Goal: Task Accomplishment & Management: Complete application form

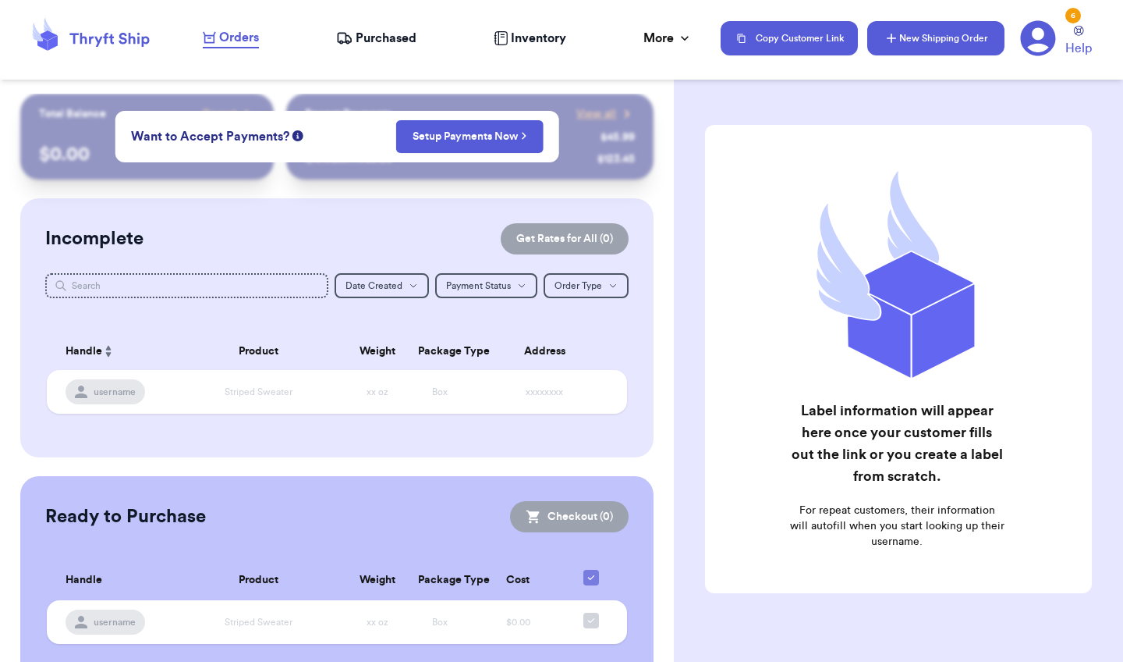
click at [919, 34] on button "New Shipping Order" at bounding box center [935, 38] width 137 height 34
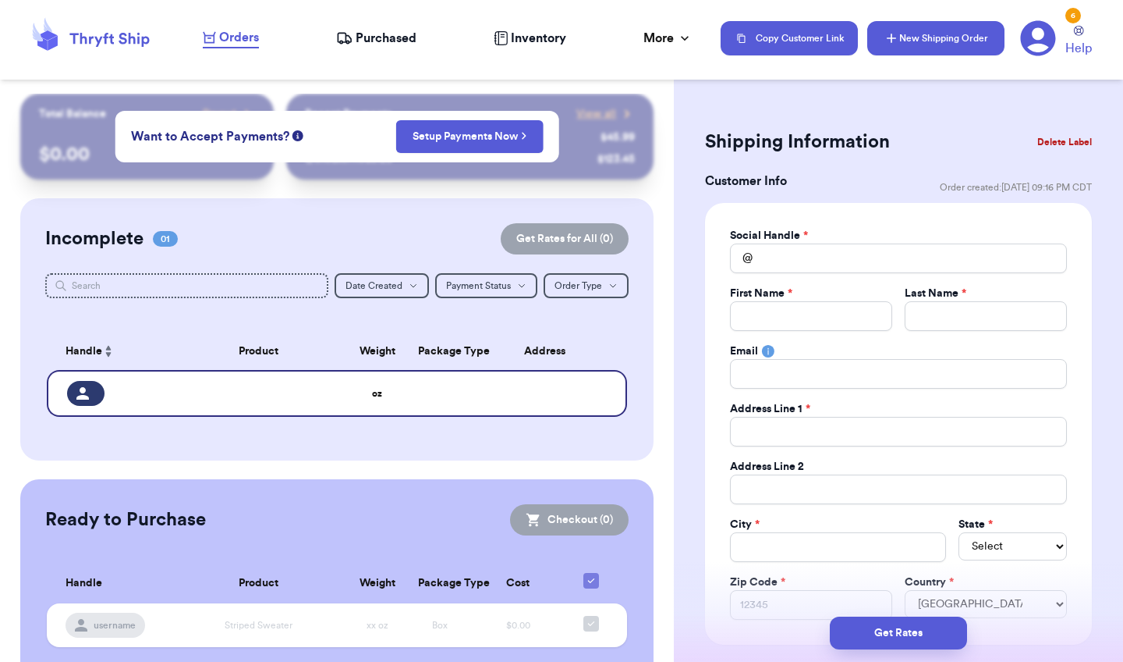
click at [909, 41] on button "New Shipping Order" at bounding box center [935, 38] width 137 height 34
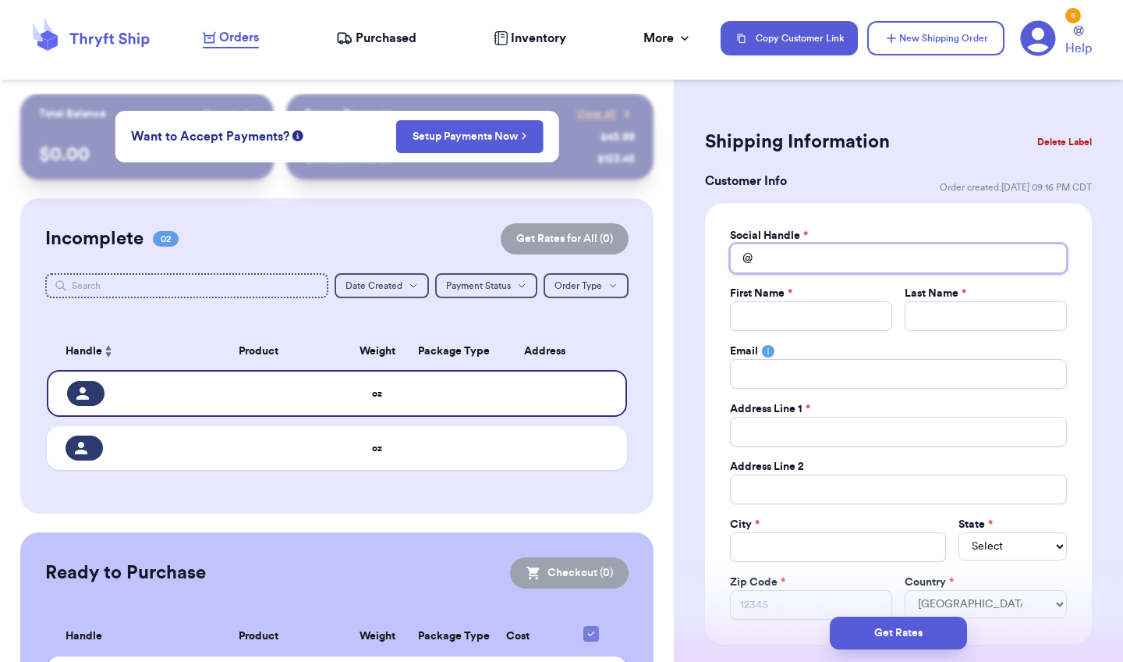
click at [827, 257] on input "Total Amount Paid" at bounding box center [898, 258] width 337 height 30
type input "j"
type input "je"
type input "jes"
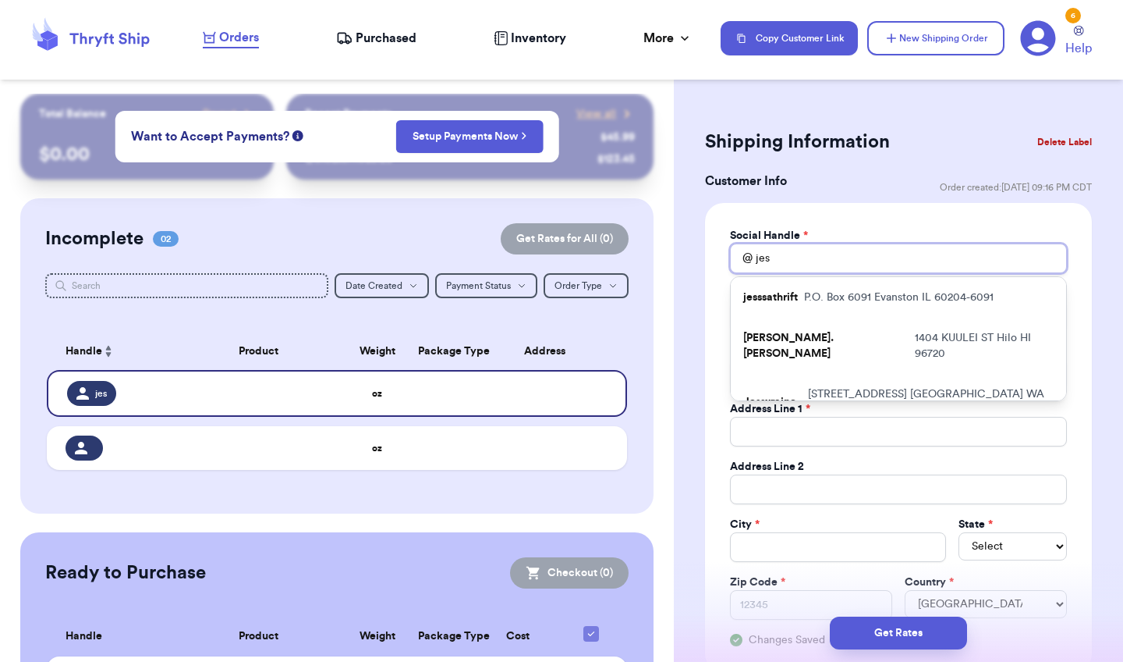
type input "[PERSON_NAME]"
type input "jes"
type input "je"
type input "j"
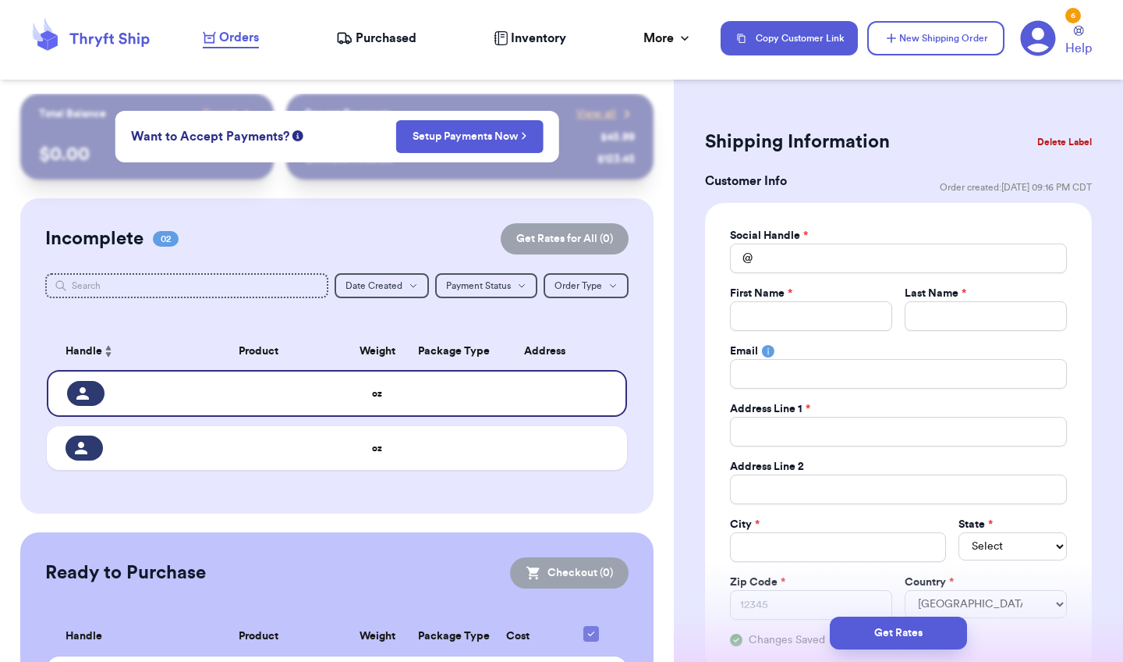
click at [815, 336] on div "Social Handle * @ First Name * Last Name * Email Address Line 1 * Address Line …" at bounding box center [898, 438] width 337 height 420
click at [813, 325] on input "Total Amount Paid" at bounding box center [811, 316] width 162 height 30
type input "N"
type input "Ni"
type input "Nic"
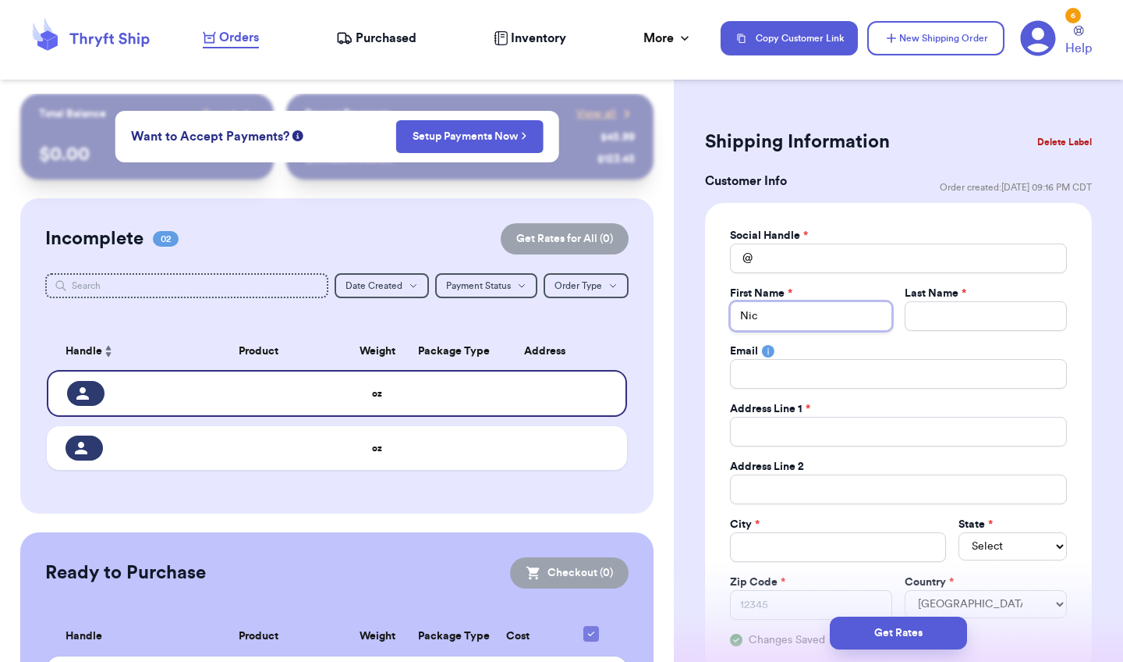
type input "Nico"
type input "[PERSON_NAME]"
click at [942, 314] on input "Total Amount Paid" at bounding box center [986, 316] width 162 height 30
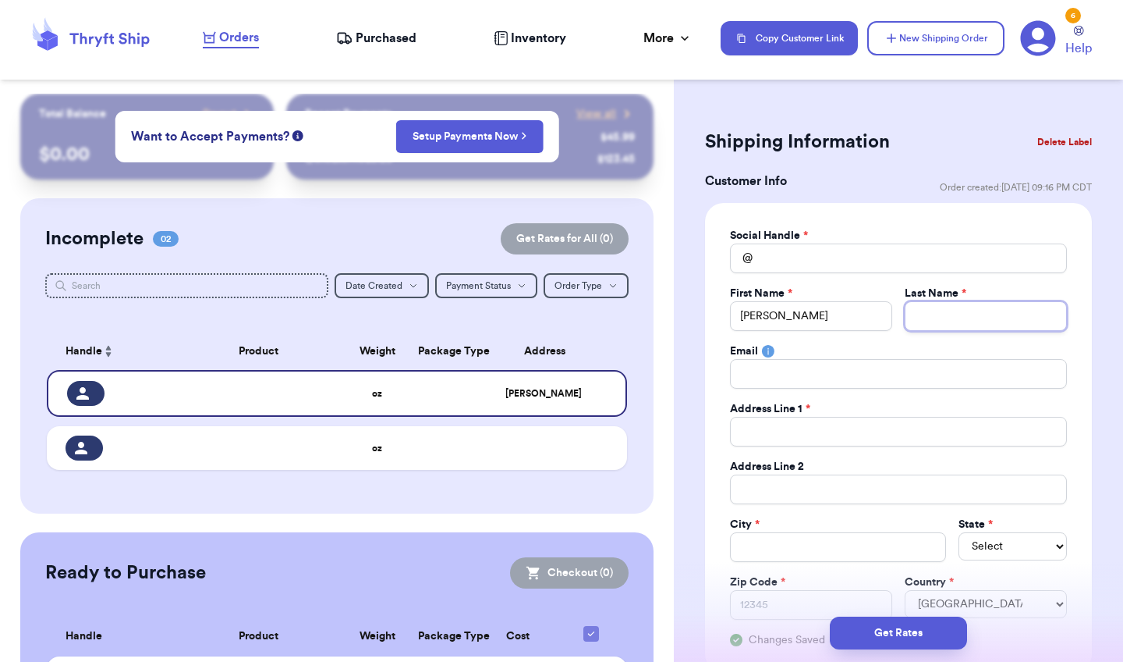
type input "S"
click at [394, 36] on span "Purchased" at bounding box center [386, 38] width 61 height 19
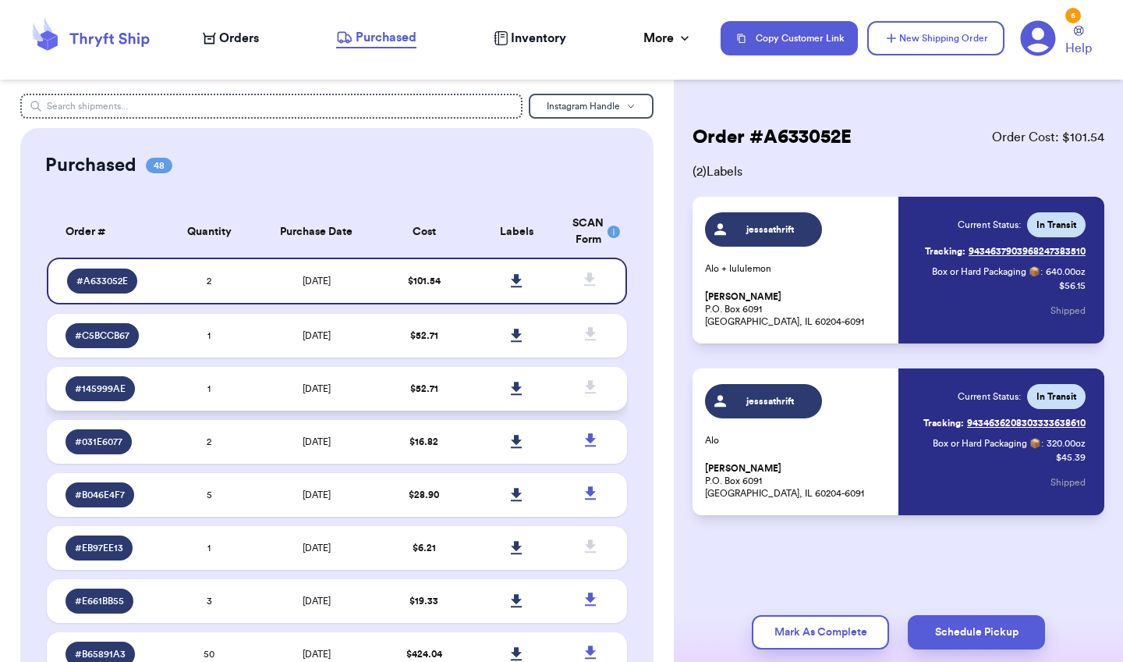
click at [286, 388] on td "[DATE]" at bounding box center [317, 389] width 122 height 44
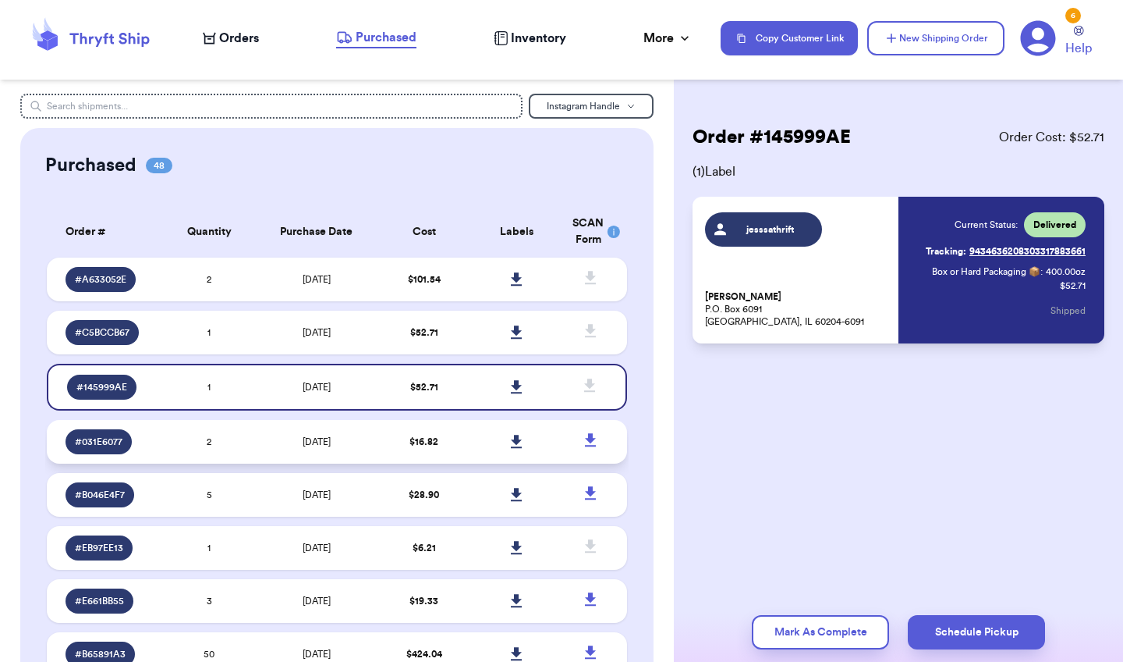
click at [413, 446] on span "$ 16.82" at bounding box center [424, 441] width 29 height 9
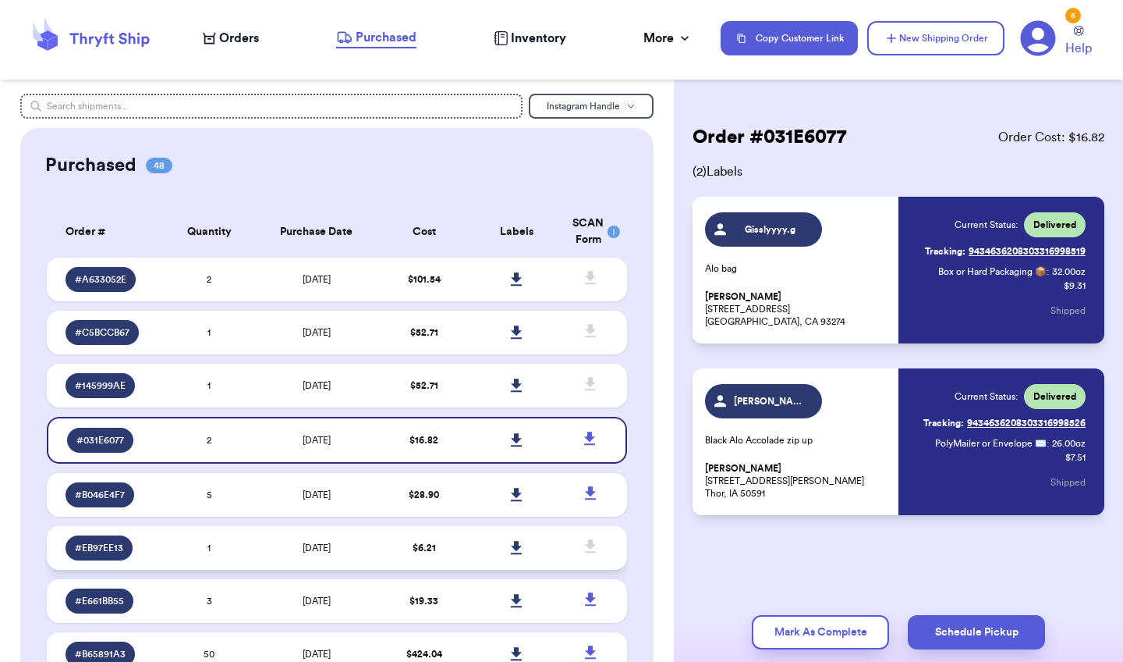
click at [392, 548] on td "$ 6.21" at bounding box center [424, 548] width 93 height 44
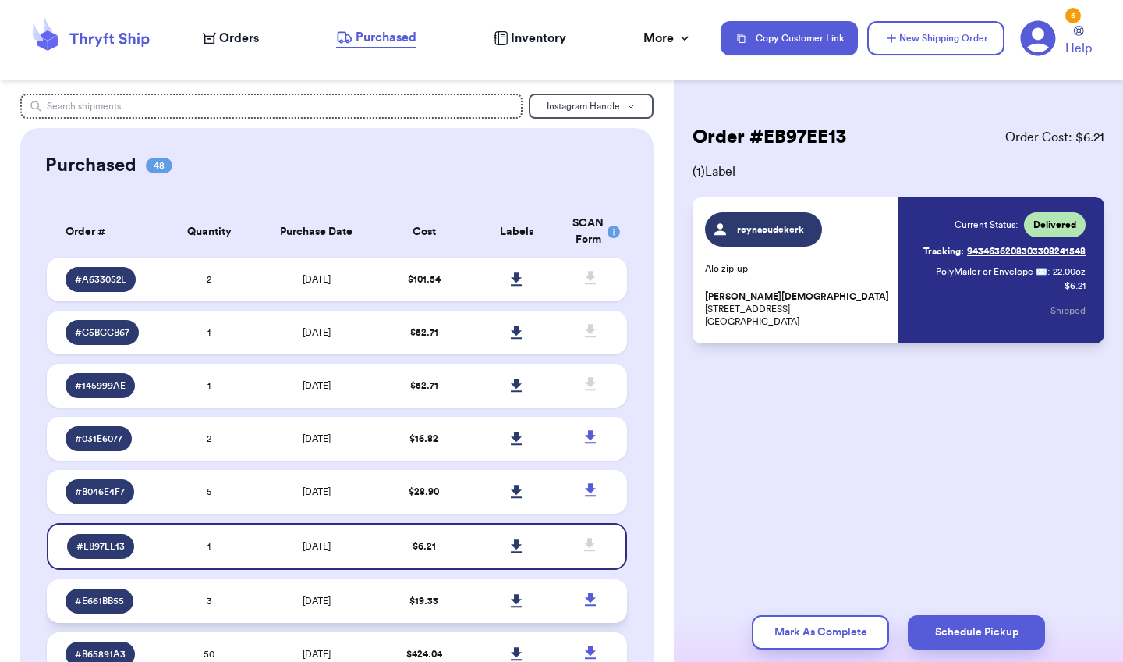
click at [371, 598] on td "[DATE]" at bounding box center [317, 601] width 122 height 44
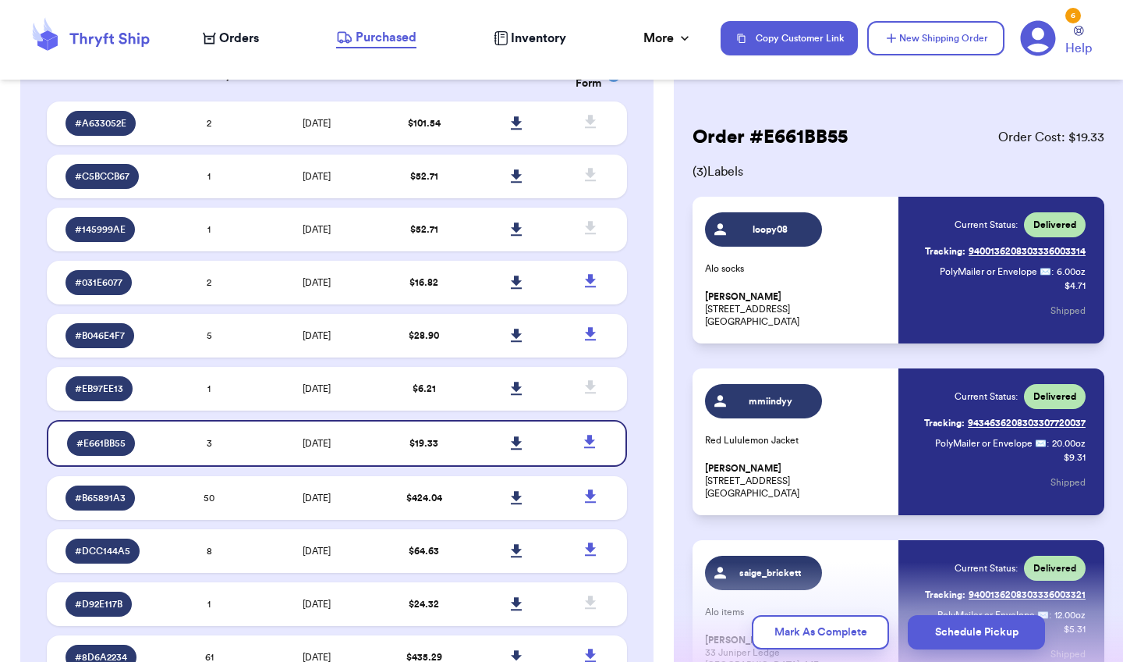
scroll to position [218, 0]
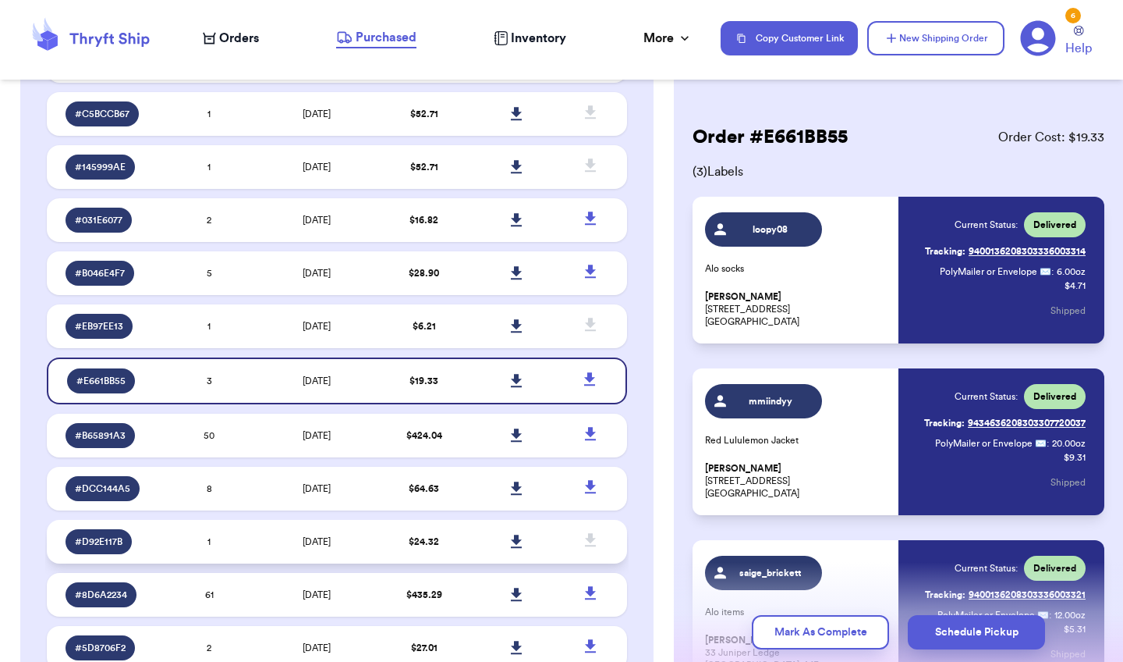
click at [331, 546] on span "[DATE]" at bounding box center [317, 541] width 28 height 9
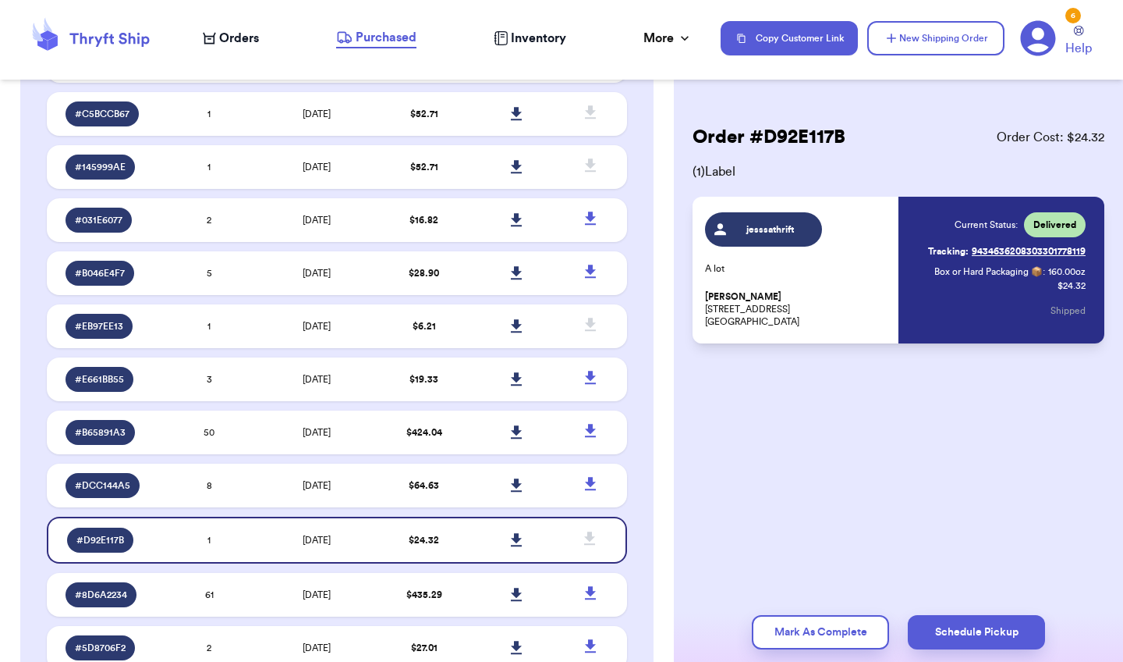
click at [233, 34] on span "Orders" at bounding box center [239, 38] width 40 height 19
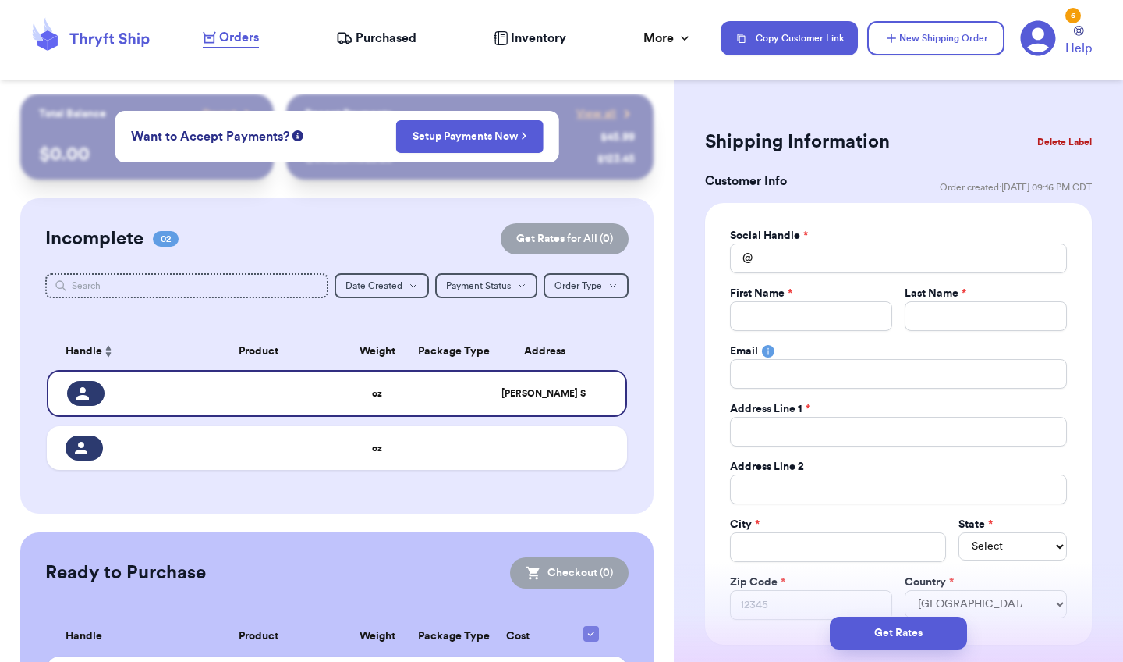
click at [799, 282] on div "Social Handle * @ First Name * Last Name * Email Address Line 1 * Address Line …" at bounding box center [898, 424] width 337 height 392
click at [799, 275] on div "Social Handle * @ First Name * Last Name * Email Address Line 1 * Address Line …" at bounding box center [898, 424] width 337 height 392
click at [797, 261] on input "Total Amount Paid" at bounding box center [898, 258] width 337 height 30
type input "j"
type input "je"
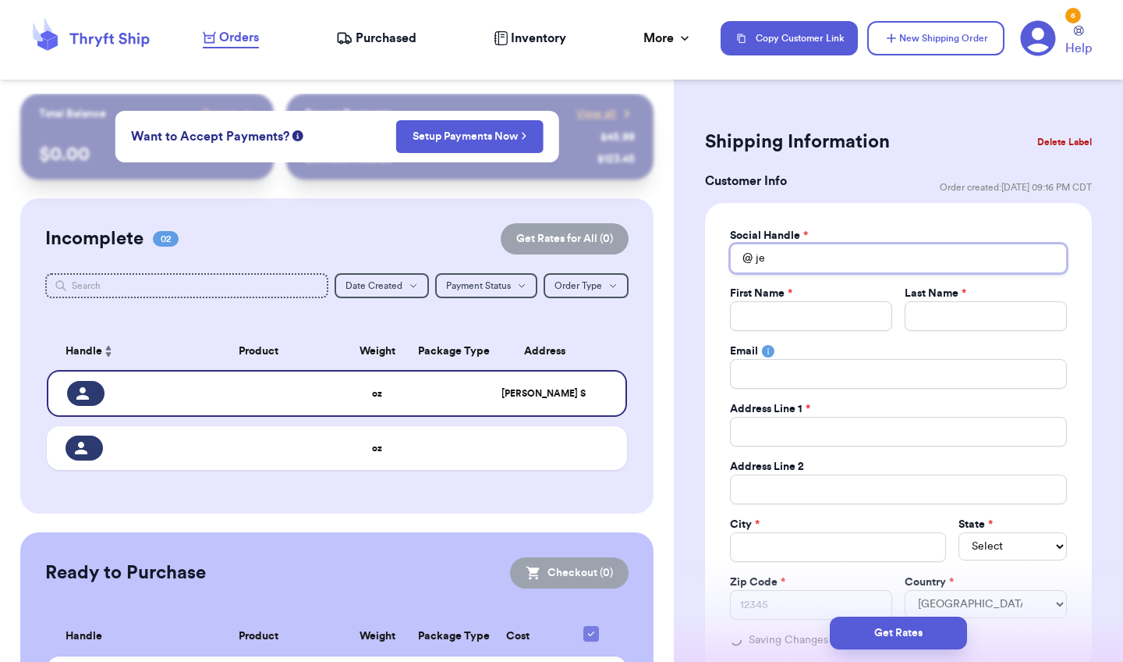
type input "jes"
type input "[PERSON_NAME]"
type input "jesss"
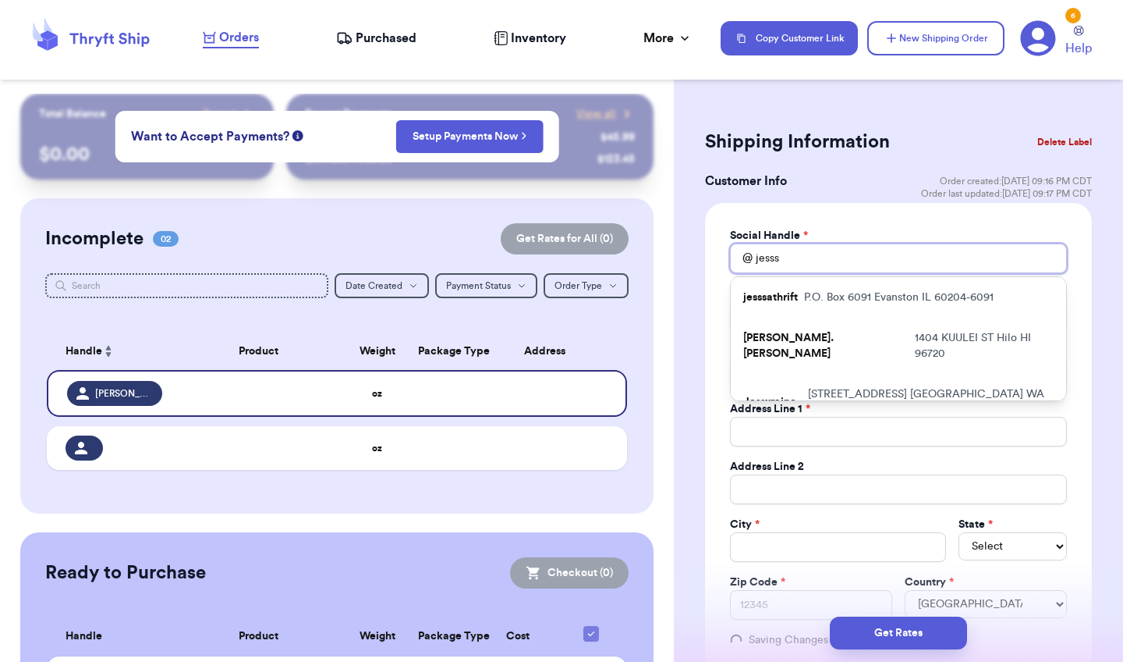
type input "[PERSON_NAME]"
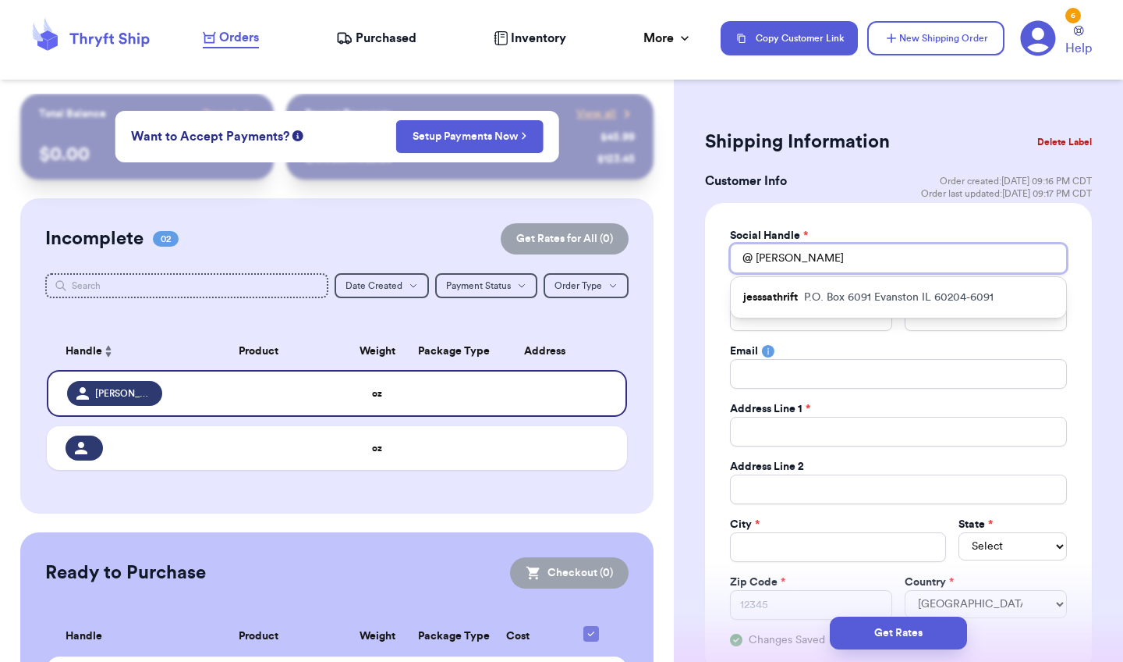
type input "jesssat"
type input "jesssath"
type input "jesssathr"
type input "jesssathri"
type input "jesssathrif"
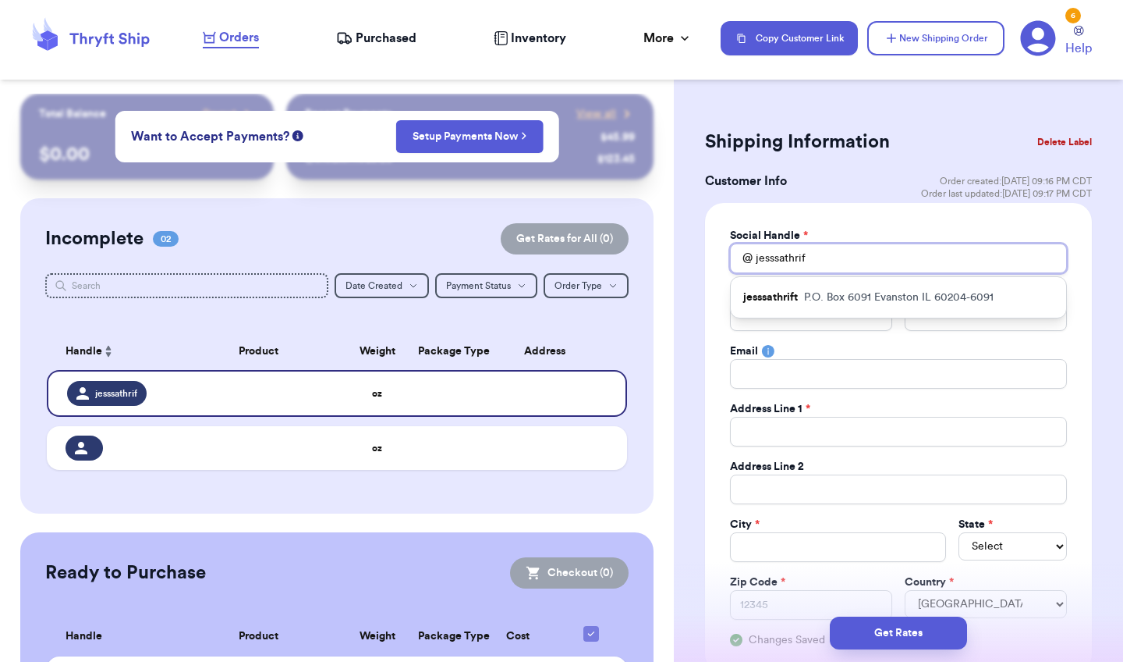
type input "jesssathrift"
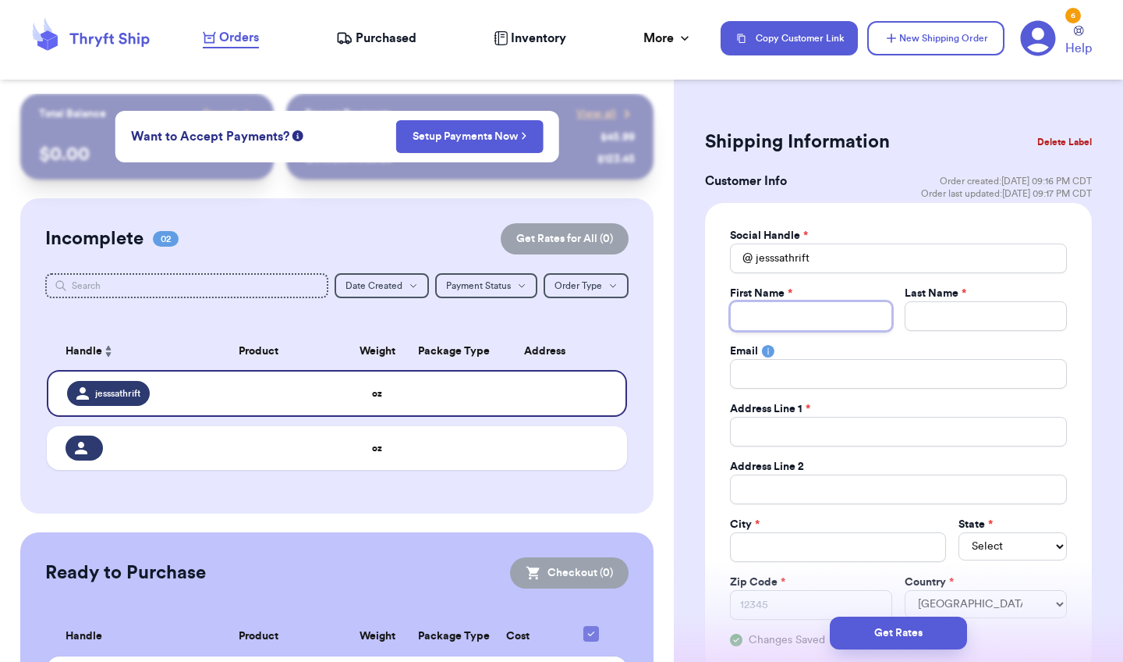
type input "N"
type input "Ni"
type input "Nic"
type input "Nico"
type input "[PERSON_NAME]"
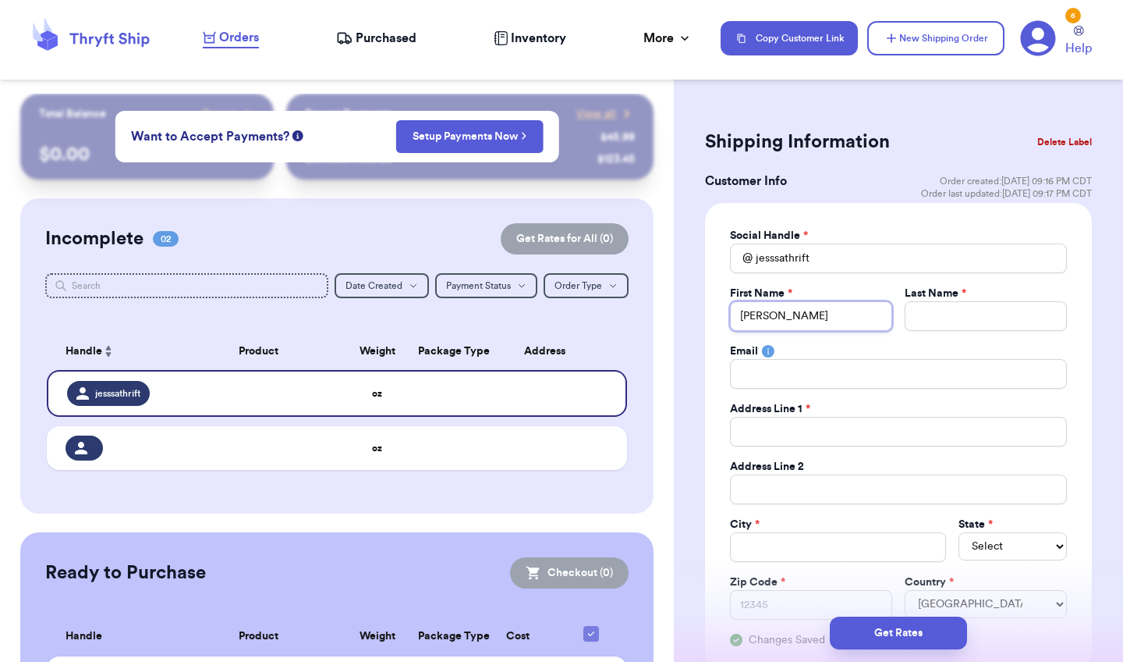
type input "[PERSON_NAME]"
click at [977, 303] on input "Total Amount Paid" at bounding box center [986, 316] width 162 height 30
type input "S"
type input "Sh"
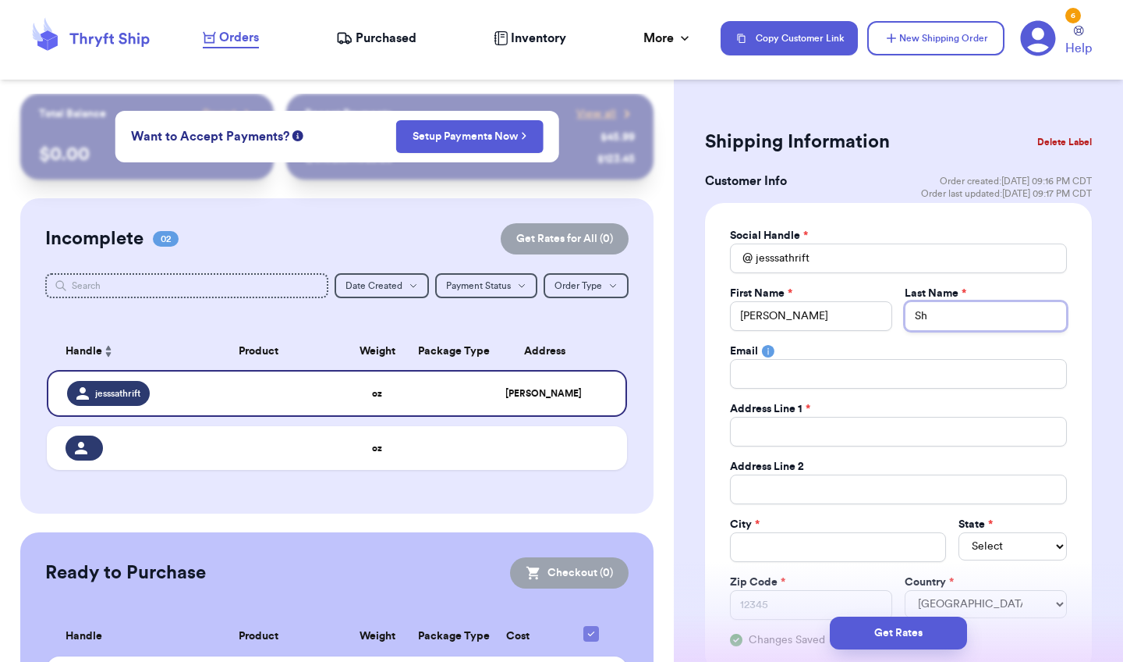
type input "Sho"
type input "Shor"
type input "Short"
click at [835, 368] on input "Total Amount Paid" at bounding box center [898, 374] width 337 height 30
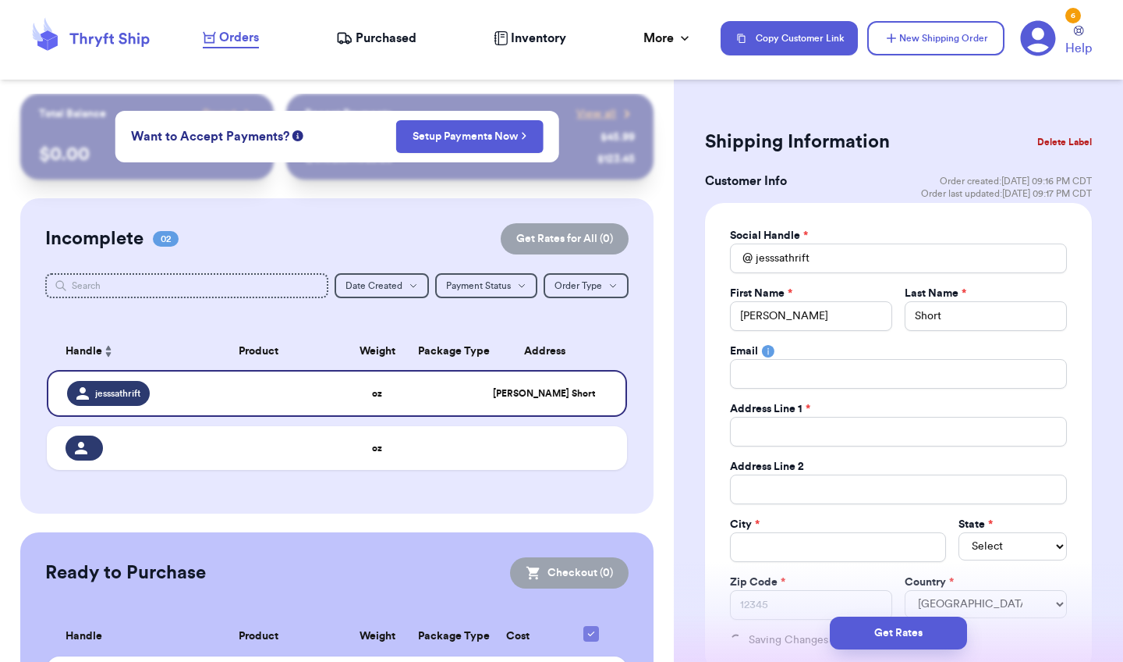
click at [1035, 412] on div "Address Line 1 *" at bounding box center [898, 409] width 337 height 16
click at [1037, 39] on icon at bounding box center [1038, 38] width 36 height 36
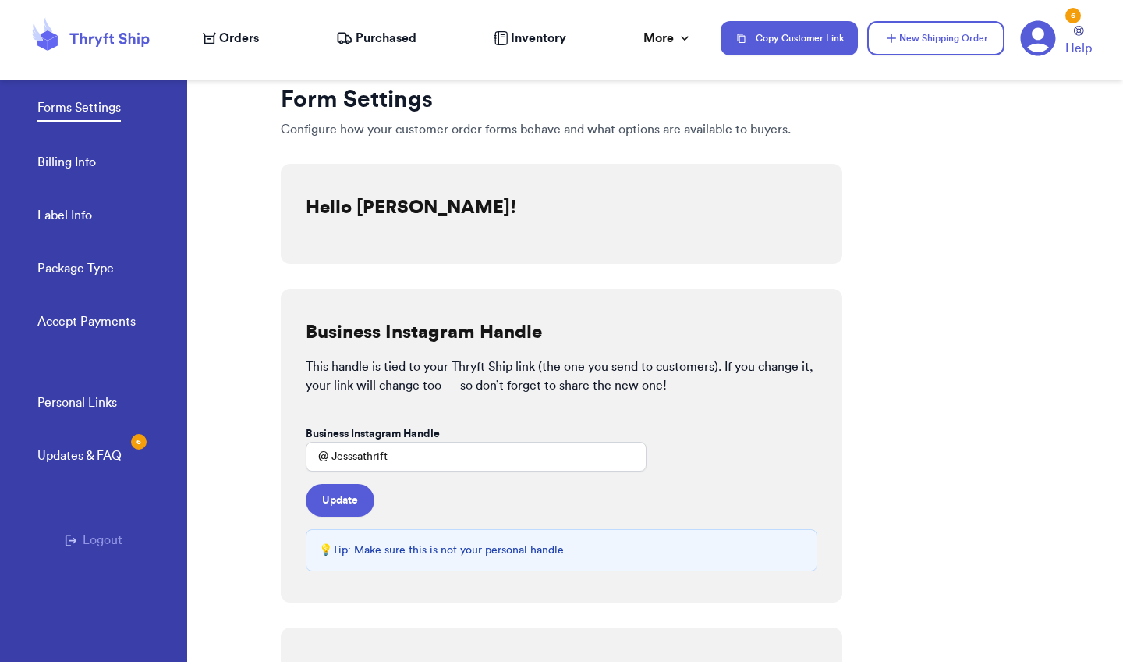
click at [95, 517] on div "Personal Links Updates & FAQ 6 Logout" at bounding box center [93, 527] width 187 height 268
click at [93, 538] on button "Logout" at bounding box center [94, 539] width 58 height 19
